Goal: Task Accomplishment & Management: Use online tool/utility

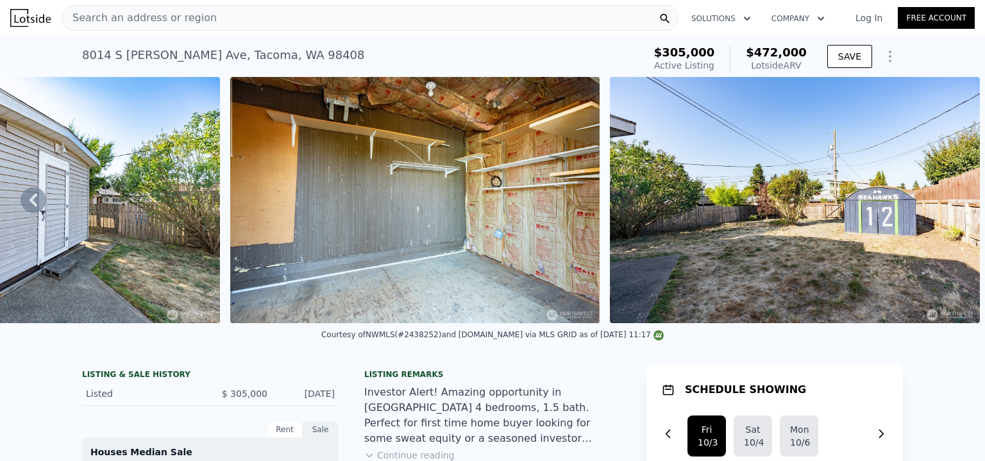
click at [226, 16] on div "Search an address or region" at bounding box center [370, 18] width 617 height 26
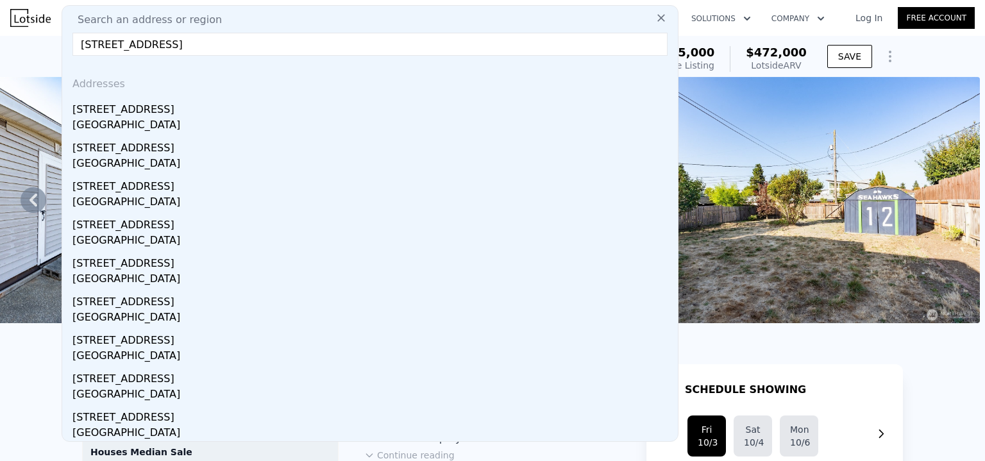
click at [353, 43] on input "6063 6th Ave NE, Seattle, WA 98115" at bounding box center [369, 44] width 595 height 23
type input "6063 6th Ave NE, Seattle, WA 98115"
click at [655, 15] on icon at bounding box center [661, 18] width 13 height 13
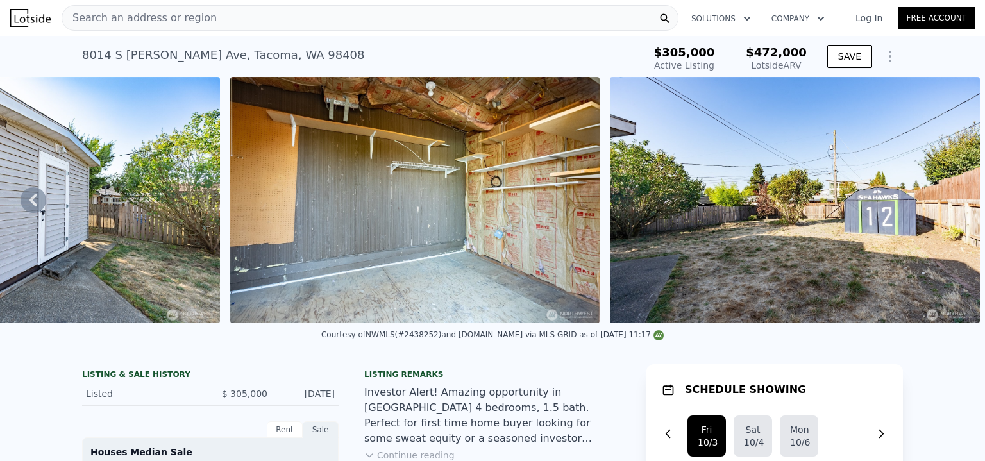
click at [510, 13] on div "Search an address or region" at bounding box center [370, 18] width 617 height 26
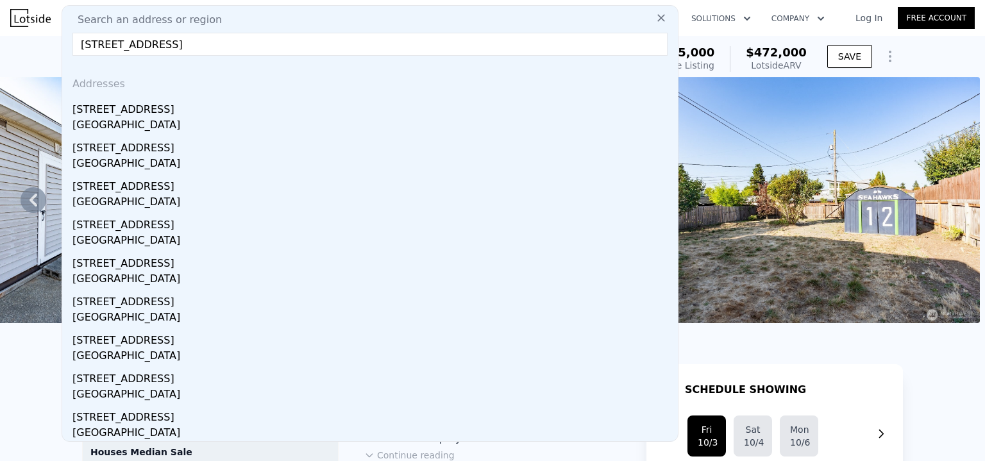
type input "6063 6th Ave NE, Seattle, WA 98115"
click at [655, 16] on icon at bounding box center [661, 18] width 13 height 13
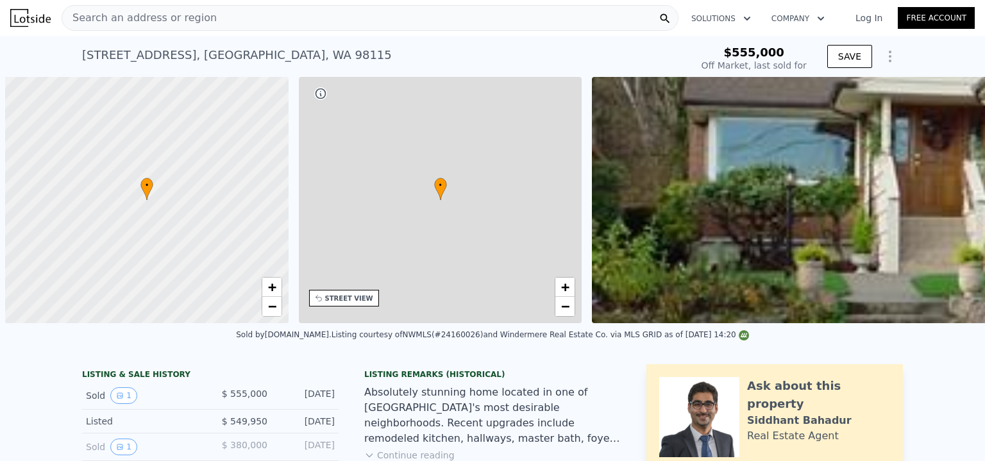
scroll to position [0, 5]
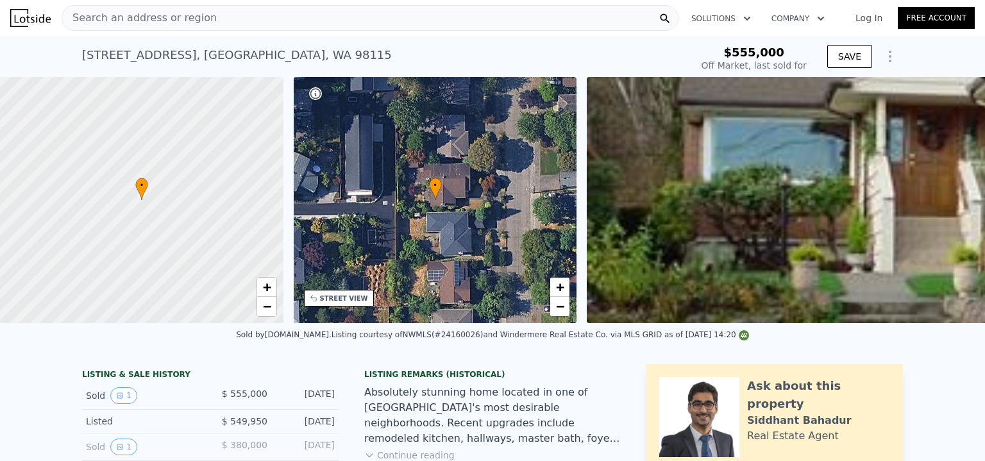
type input "$ 1,648,000"
type input "$ 893,924"
click at [267, 17] on div "Search an address or region" at bounding box center [370, 18] width 617 height 26
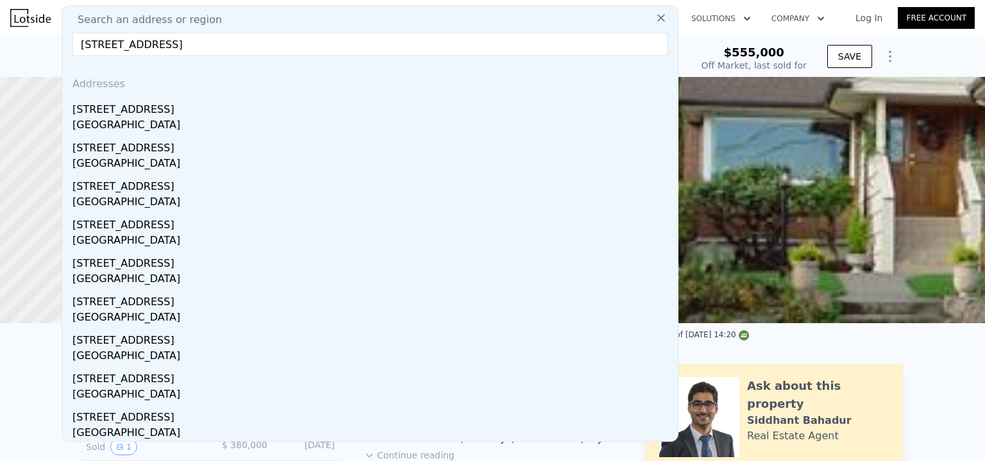
type input "6063 6th ave NE, Seattle"
click at [655, 17] on icon at bounding box center [661, 18] width 13 height 13
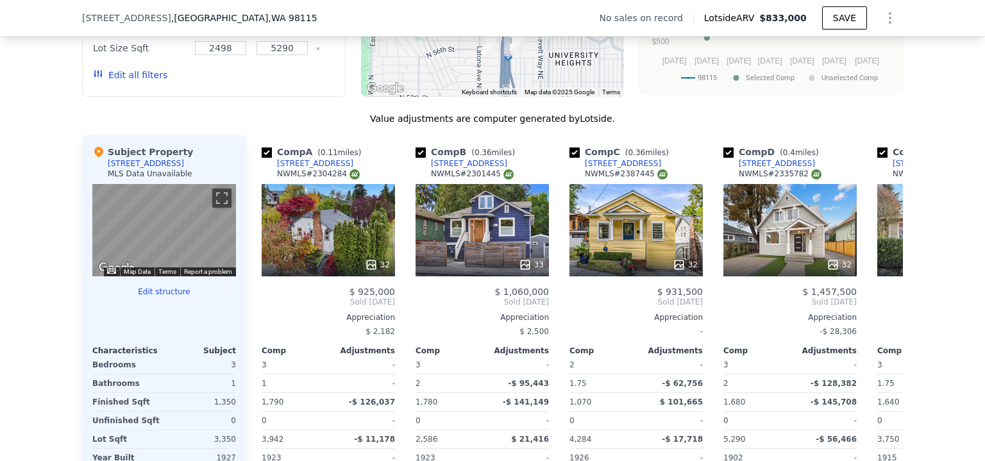
scroll to position [1238, 0]
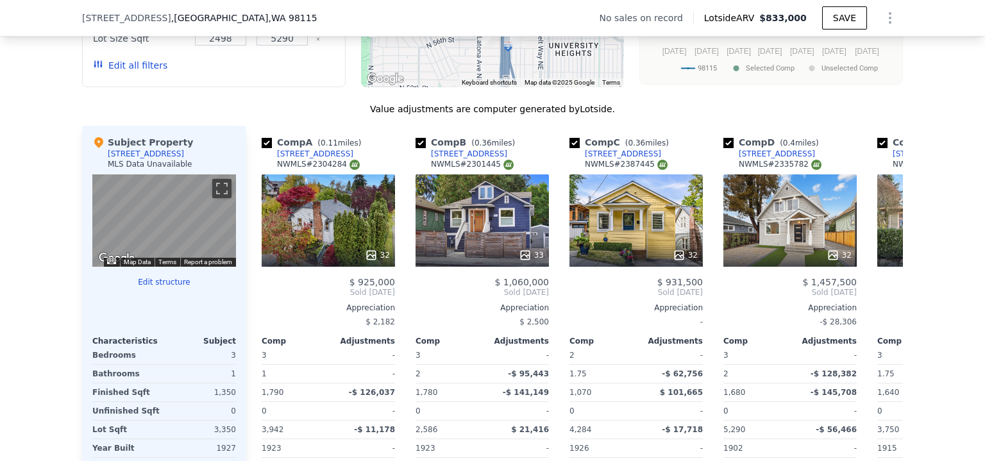
click at [159, 287] on button "Edit structure" at bounding box center [164, 282] width 144 height 10
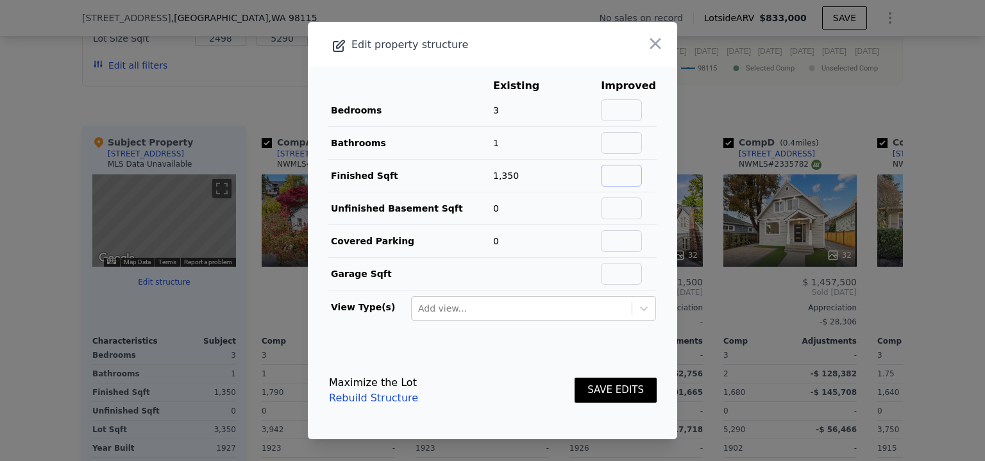
click at [614, 171] on input "text" at bounding box center [621, 176] width 41 height 22
type input "2253"
click at [619, 146] on input "text" at bounding box center [621, 143] width 41 height 22
type input "2"
click at [623, 389] on button "SAVE EDITS" at bounding box center [615, 390] width 82 height 25
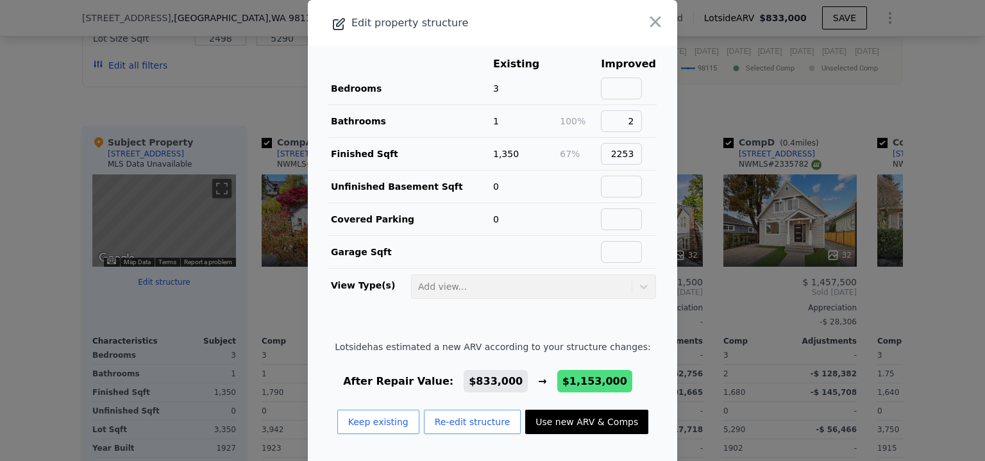
click at [578, 415] on button "Use new ARV & Comps" at bounding box center [586, 422] width 123 height 24
type input "4"
type input "0"
type input "2.75"
type input "1640"
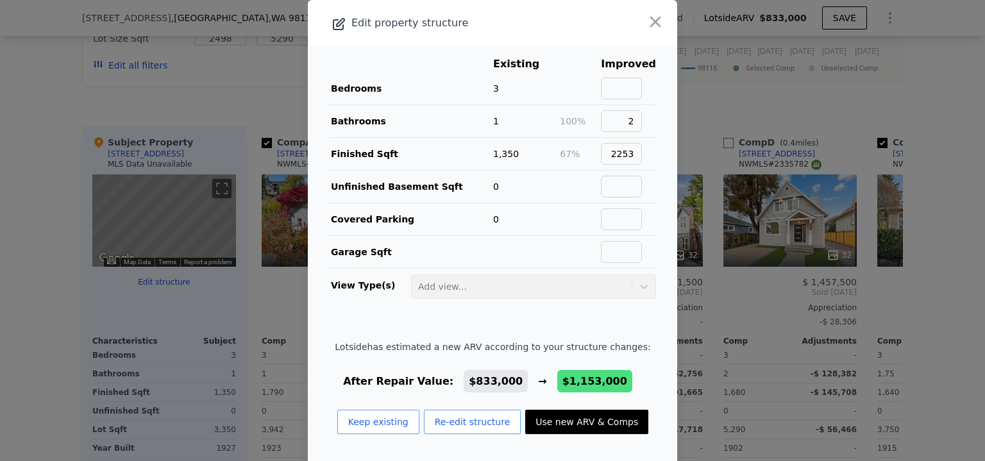
type input "2943"
type input "2586"
type input "6000"
checkbox input "false"
type input "$ 1,153,000"
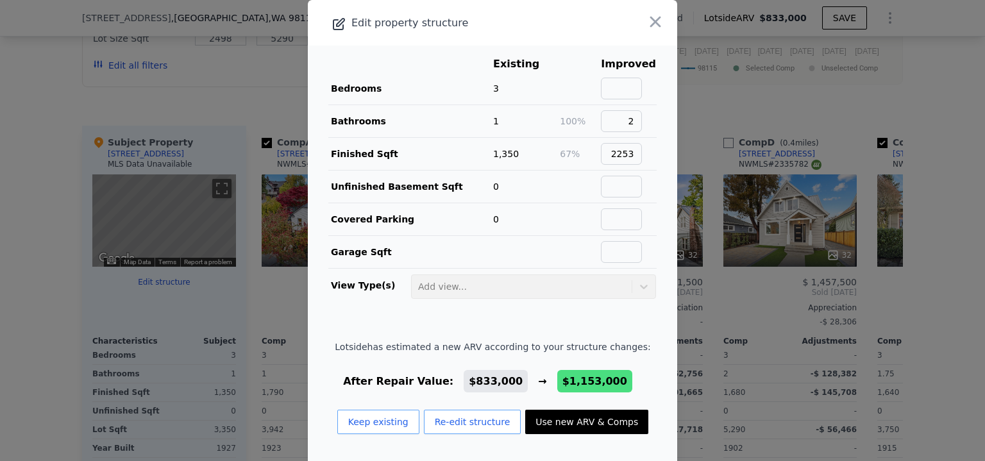
type input "$ 326,602"
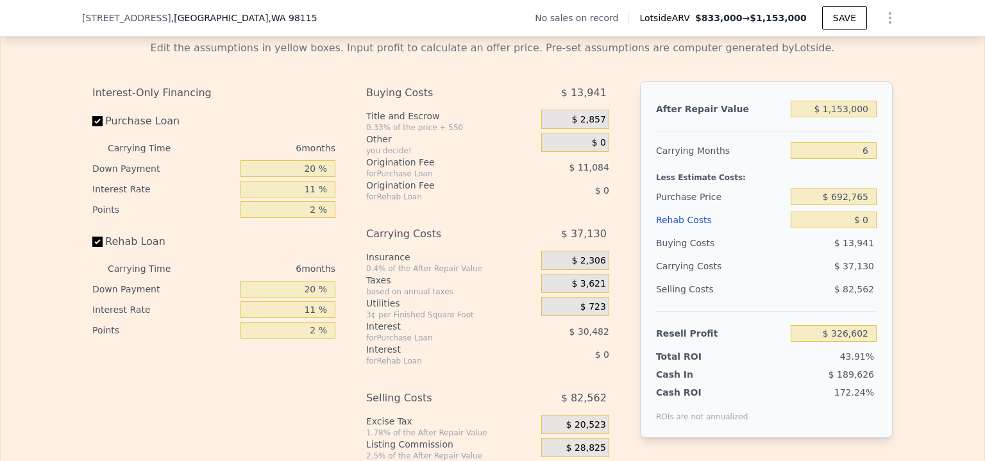
scroll to position [1896, 0]
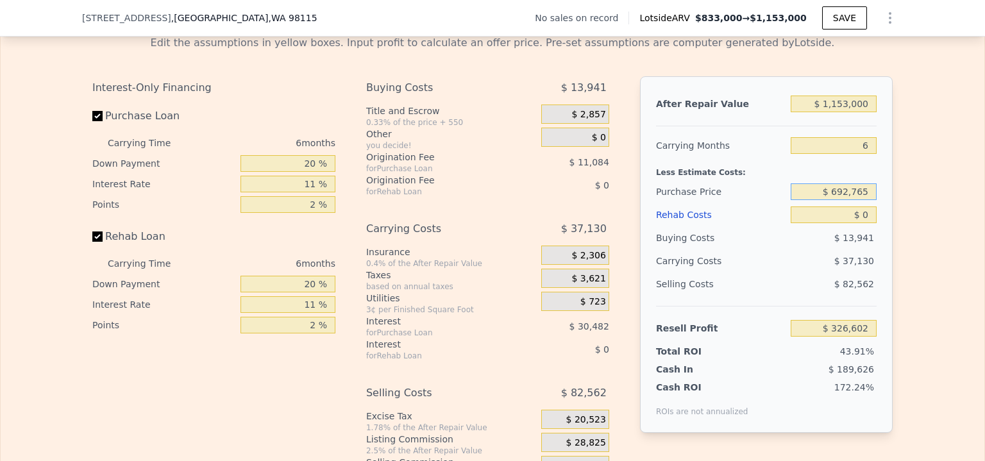
drag, startPoint x: 833, startPoint y: 206, endPoint x: 869, endPoint y: 204, distance: 36.6
click at [869, 200] on input "$ 692,765" at bounding box center [833, 191] width 86 height 17
type input "$ 750,000"
type input "$ 265,740"
click at [918, 215] on div "Edit the assumptions in yellow boxes. Input profit to calculate an offer price.…" at bounding box center [492, 263] width 983 height 477
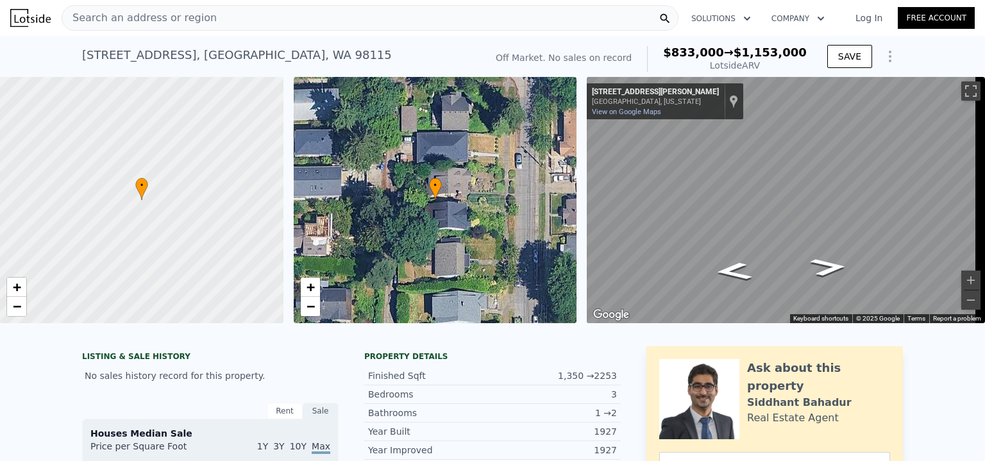
scroll to position [10, 0]
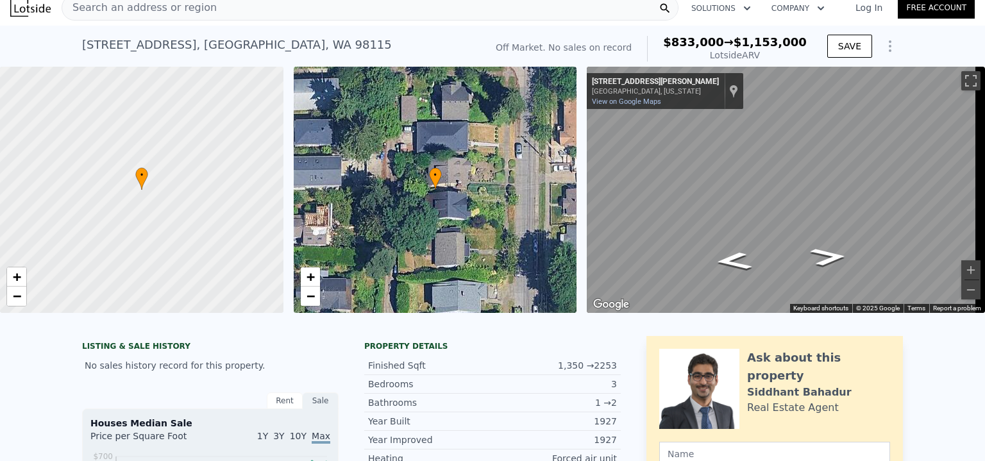
type input "2"
type input "5"
type input "1"
type input "2.25"
type input "1070"
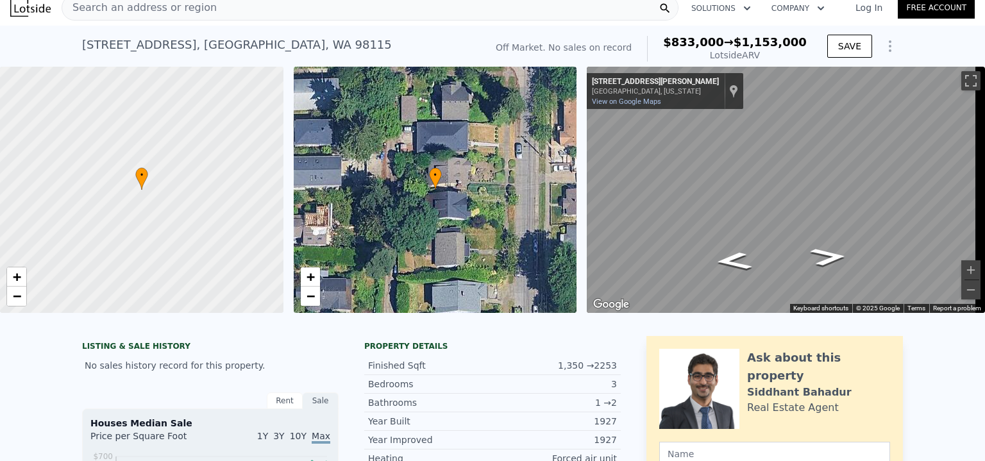
type input "1810"
type input "2498"
type input "5290"
type input "$ 833,000"
type input "$ 30,003"
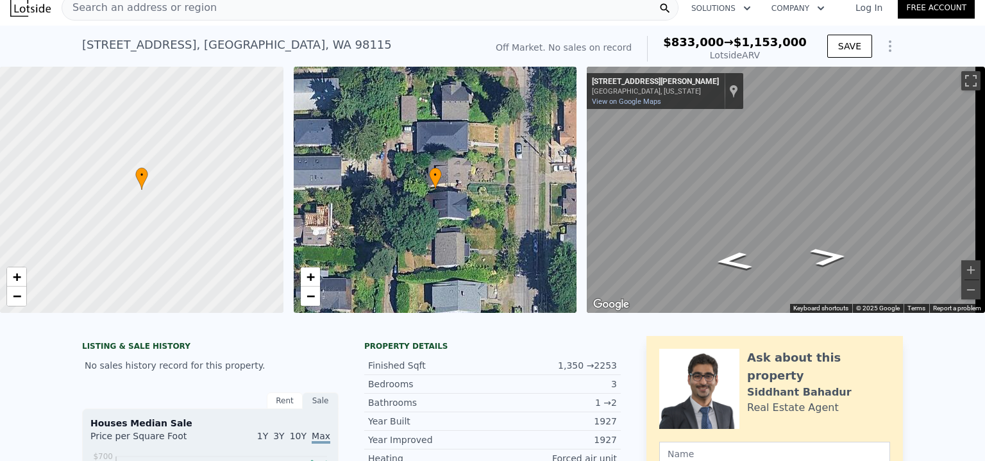
checkbox input "true"
click at [217, 7] on div "Search an address or region" at bounding box center [370, 8] width 617 height 26
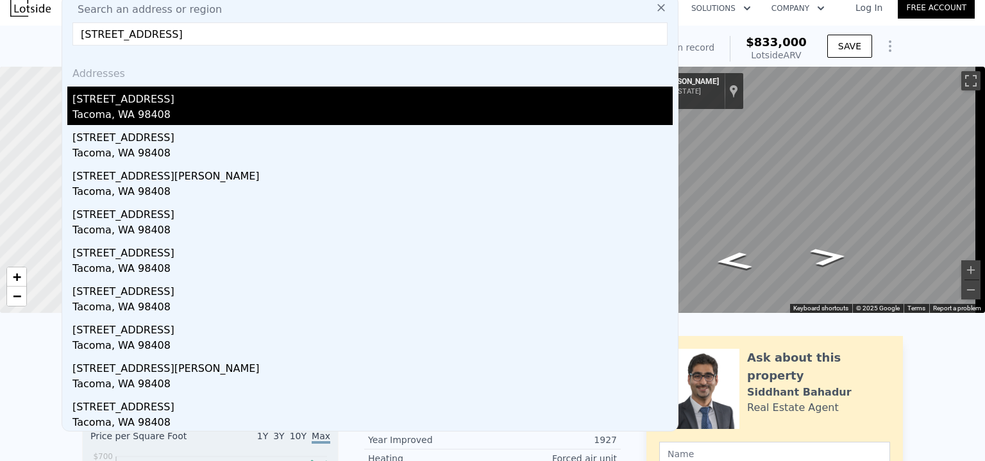
type input "[STREET_ADDRESS]"
click at [113, 103] on div "[STREET_ADDRESS]" at bounding box center [372, 97] width 600 height 21
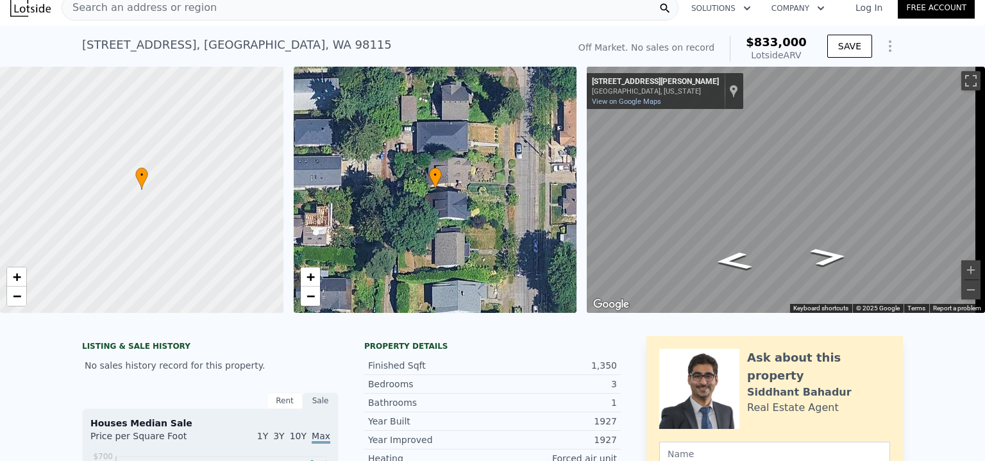
type input "4"
type input "2"
type input "1036"
type input "1934"
type input "4792"
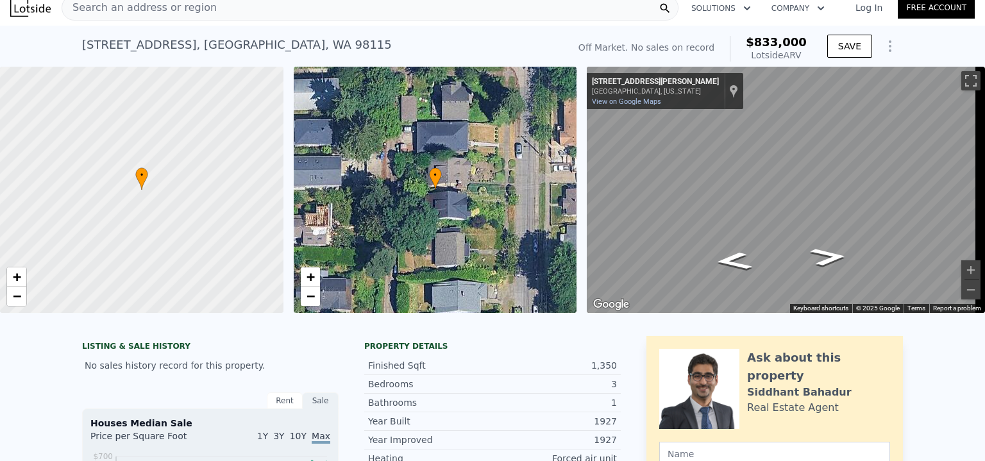
type input "6500"
type input "$ 474,000"
type input "$ 85,442"
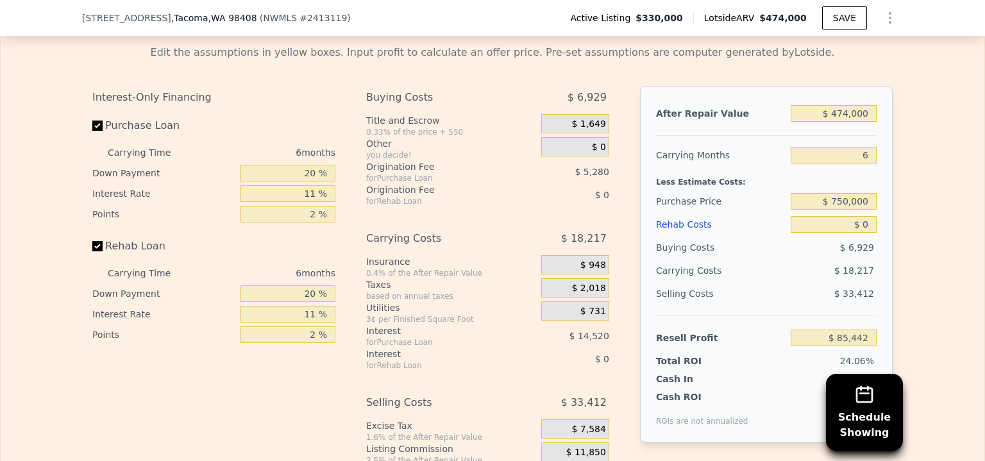
scroll to position [2058, 0]
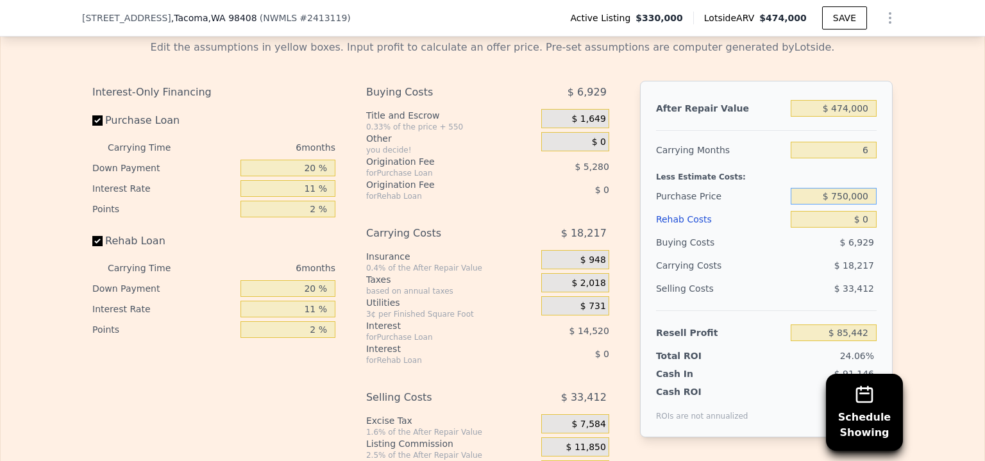
click at [831, 204] on input "$ 750,000" at bounding box center [833, 196] width 86 height 17
drag, startPoint x: 831, startPoint y: 210, endPoint x: 882, endPoint y: 209, distance: 50.6
click at [882, 209] on div "After Repair Value $ 474,000 Carrying Months 6 Less Estimate Costs: Purchase Pr…" at bounding box center [766, 259] width 253 height 356
type input "$ 300,000"
type input "$ 117,342"
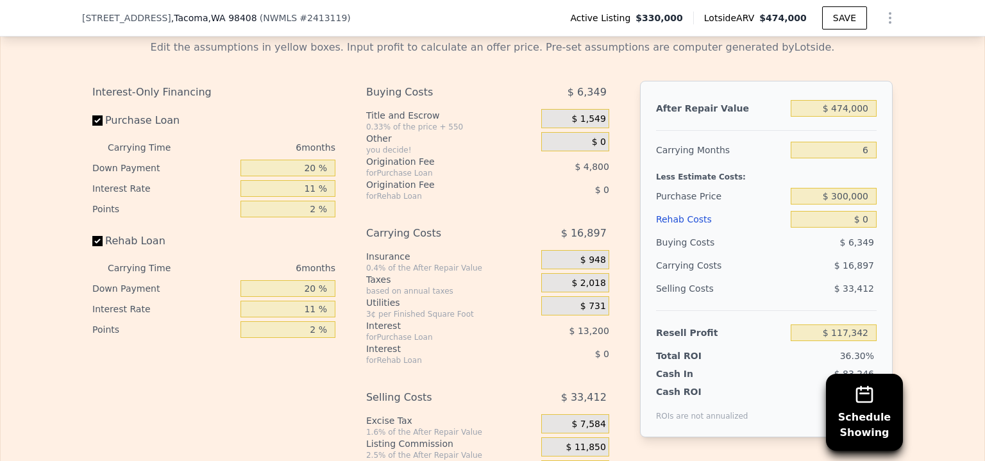
click at [908, 222] on div "Edit the assumptions in yellow boxes. Input profit to calculate an offer price.…" at bounding box center [492, 267] width 983 height 477
click at [833, 117] on input "$ 474,000" at bounding box center [833, 108] width 86 height 17
drag, startPoint x: 833, startPoint y: 122, endPoint x: 849, endPoint y: 122, distance: 16.0
click at [849, 117] on input "$ 474,000" at bounding box center [833, 108] width 86 height 17
type input "$ 5,000"
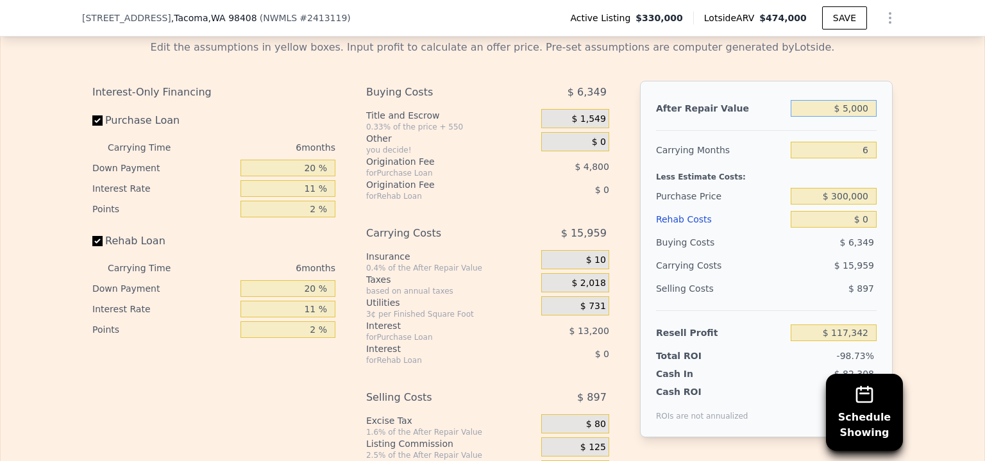
type input "-$ 318,205"
type input "$ 50,000"
type input "-$ 276,415"
type input "$ 505,000"
type input "$ 146,130"
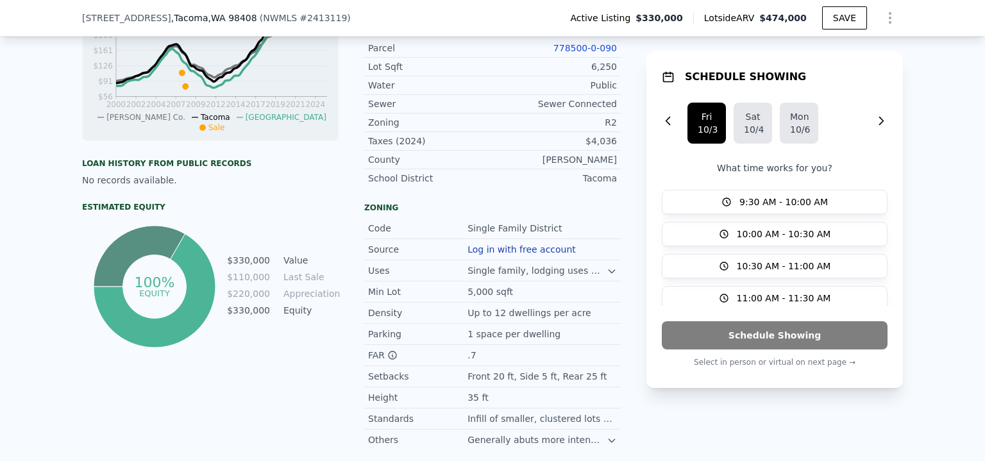
scroll to position [671, 0]
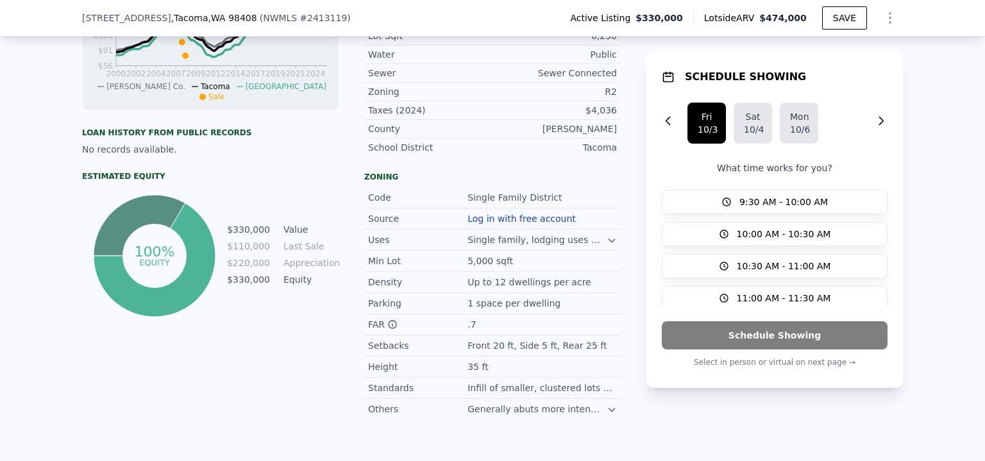
type input "$ 505,000"
